Goal: Transaction & Acquisition: Book appointment/travel/reservation

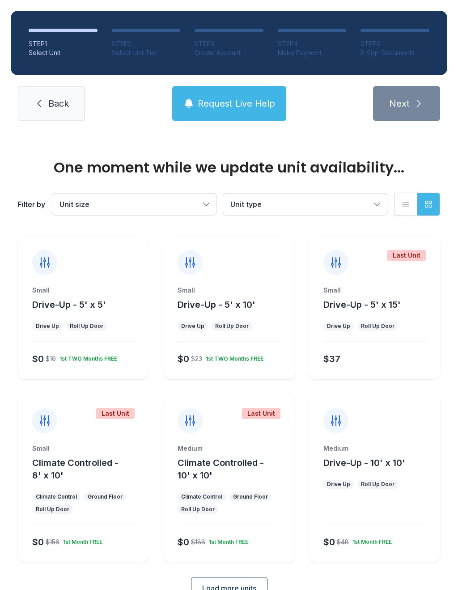
click at [86, 353] on div "1st TWO Months FREE" at bounding box center [86, 356] width 61 height 11
click at [85, 355] on div "1st TWO Months FREE" at bounding box center [86, 356] width 61 height 11
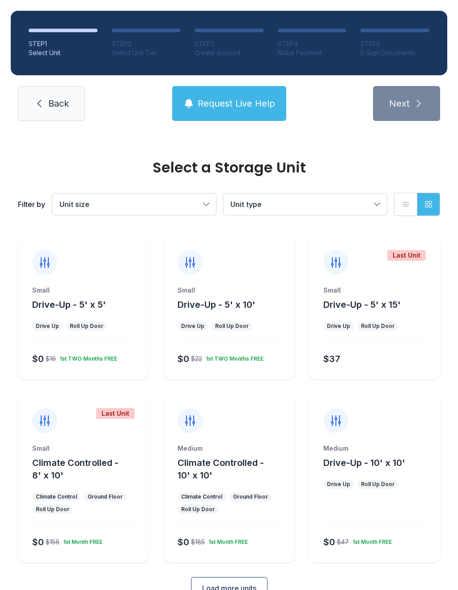
click at [74, 337] on div "Small Drive-Up - 5' x 5' Drive Up Roll Up Door $0 $16 1st TWO Months FREE" at bounding box center [83, 333] width 131 height 94
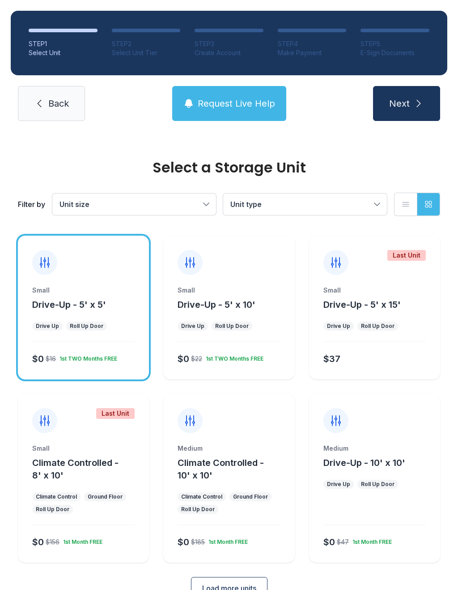
click at [421, 107] on icon "submit" at bounding box center [419, 103] width 11 height 11
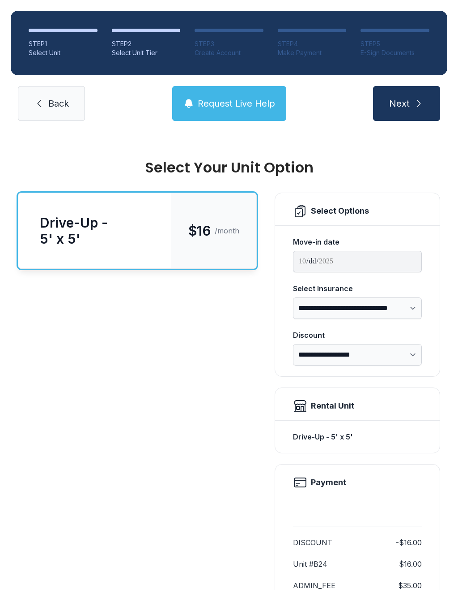
click at [408, 109] on span "Next" at bounding box center [399, 103] width 21 height 13
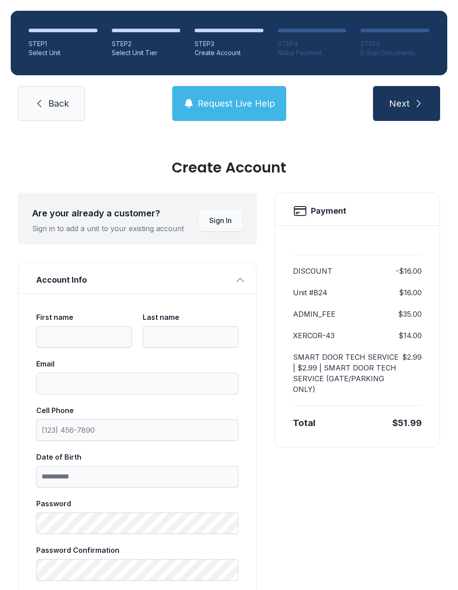
click at [64, 104] on span "Back" at bounding box center [58, 103] width 21 height 13
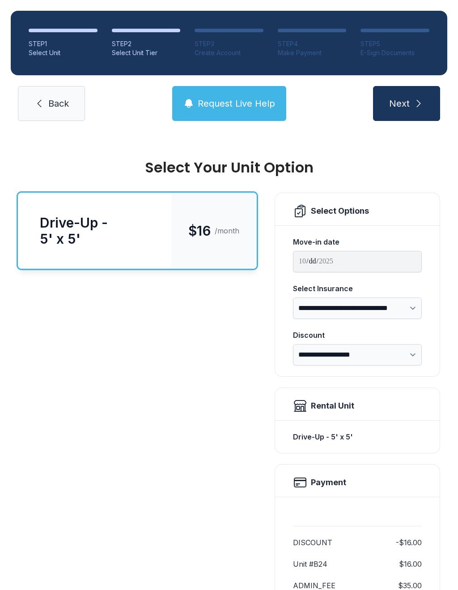
click at [64, 104] on span "Back" at bounding box center [58, 103] width 21 height 13
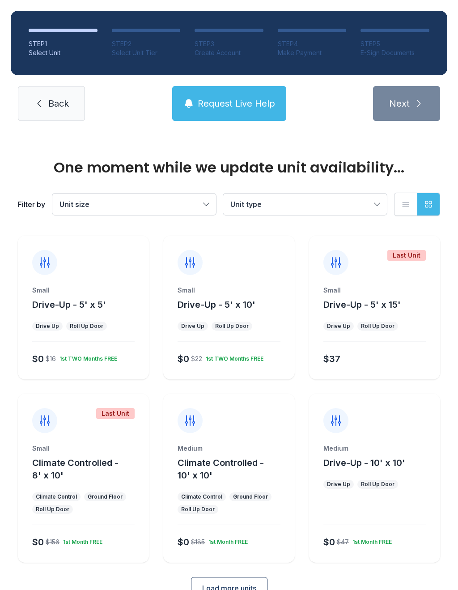
click at [42, 107] on icon at bounding box center [39, 103] width 11 height 11
